Goal: Transaction & Acquisition: Purchase product/service

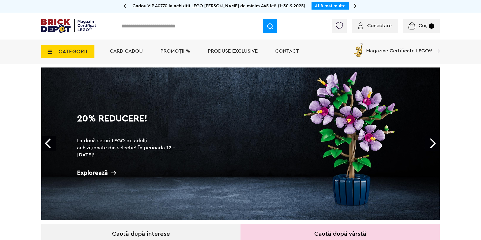
click at [378, 23] on span "Conectare" at bounding box center [379, 25] width 24 height 5
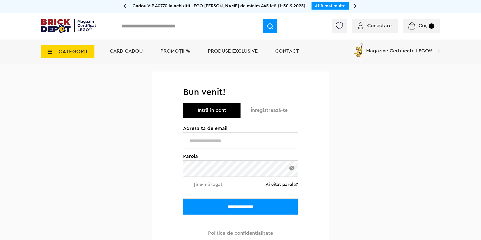
type input "**********"
click at [209, 199] on input "**********" at bounding box center [240, 207] width 115 height 16
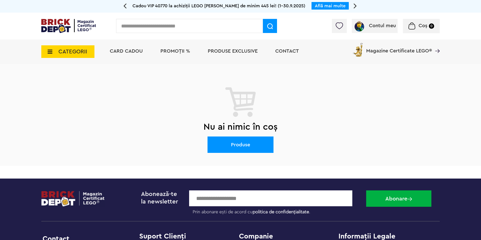
click at [340, 30] on div at bounding box center [339, 26] width 15 height 14
click at [339, 28] on img at bounding box center [339, 25] width 7 height 7
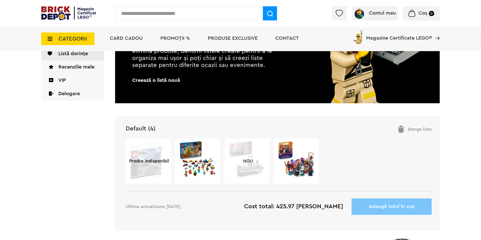
scroll to position [101, 0]
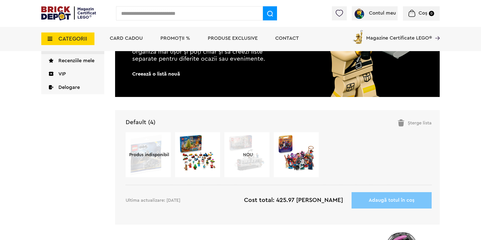
click at [292, 156] on img at bounding box center [296, 153] width 37 height 37
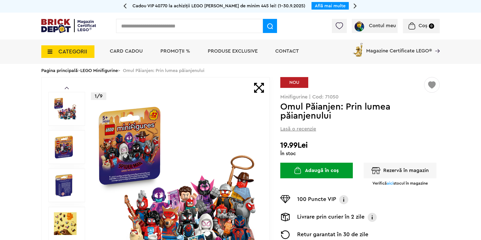
click at [386, 180] on div "Rezervă în magazin Verifică aici stocul în magazine" at bounding box center [399, 174] width 79 height 23
click at [388, 184] on span "aici" at bounding box center [390, 183] width 7 height 4
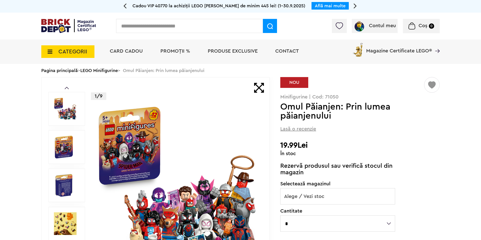
click at [377, 188] on div "**********" at bounding box center [337, 192] width 115 height 23
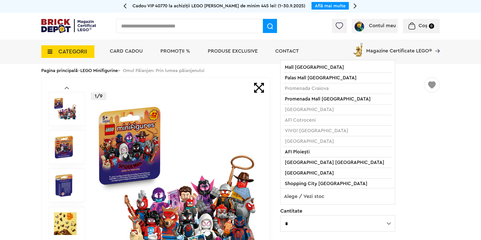
click at [373, 195] on span "Alege / Vezi stoc" at bounding box center [338, 196] width 114 height 16
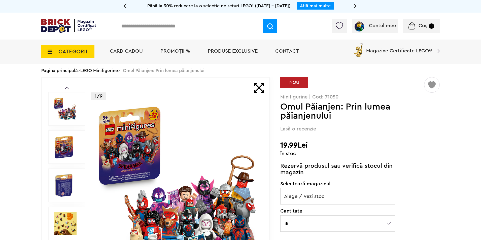
click at [438, 155] on div "În stoc" at bounding box center [359, 153] width 159 height 5
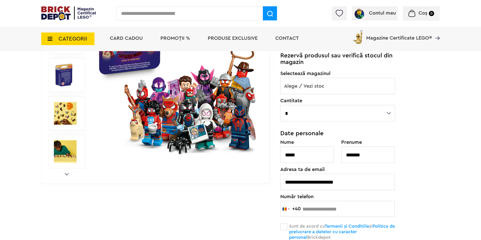
scroll to position [76, 0]
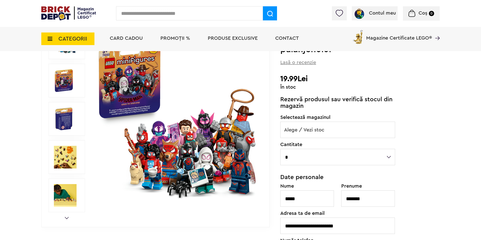
click at [336, 10] on link at bounding box center [339, 12] width 7 height 5
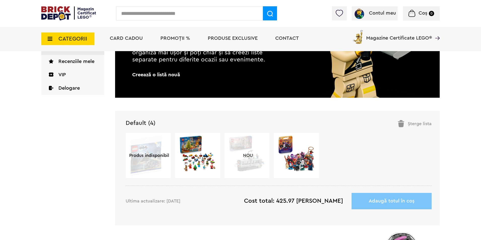
scroll to position [101, 0]
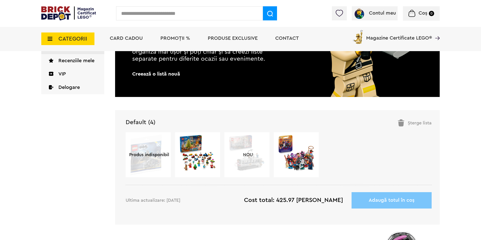
click at [193, 156] on img at bounding box center [197, 153] width 37 height 37
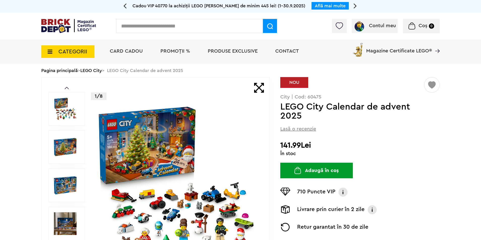
click at [70, 25] on img at bounding box center [68, 26] width 55 height 14
